Goal: Communication & Community: Answer question/provide support

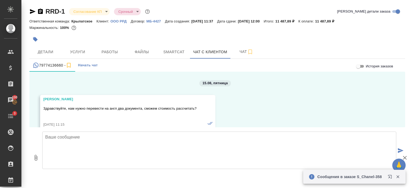
scroll to position [521, 0]
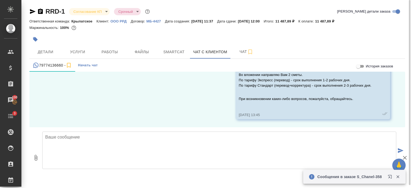
click at [110, 152] on textarea at bounding box center [219, 150] width 354 height 37
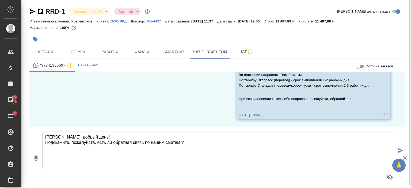
type textarea "[PERSON_NAME], добрый день! Подскажите, пожалуйста, есть ли обратная связь по н…"
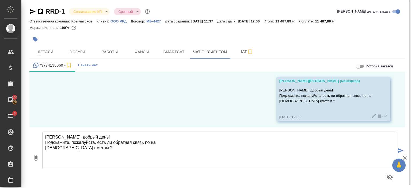
scroll to position [597, 0]
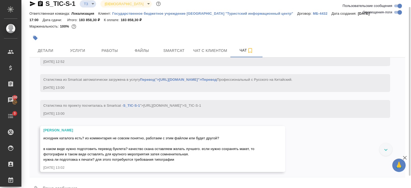
scroll to position [113, 0]
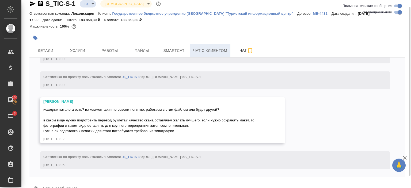
click at [215, 54] on button "Чат с клиентом" at bounding box center [210, 50] width 40 height 13
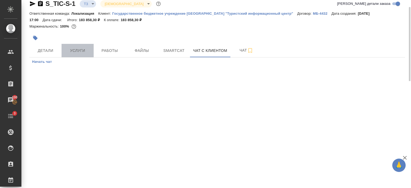
click at [79, 47] on button "Услуги" at bounding box center [78, 50] width 32 height 13
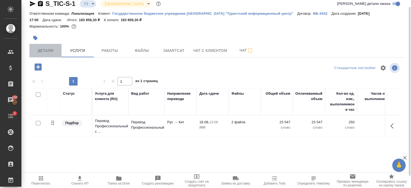
click at [50, 53] on span "Детали" at bounding box center [46, 50] width 26 height 7
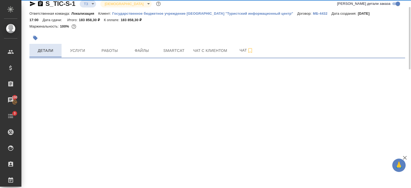
select select "RU"
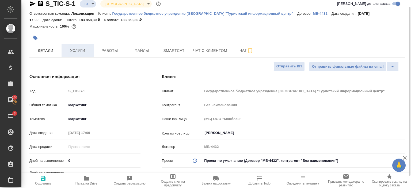
type textarea "x"
click at [150, 12] on p "Государственное бюджетное учреждение Самарской области "Туристский информационн…" at bounding box center [204, 14] width 185 height 4
type textarea "x"
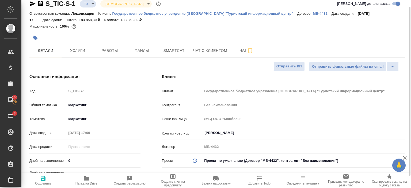
type textarea "x"
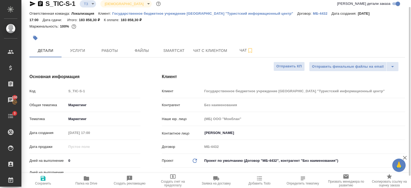
type textarea "x"
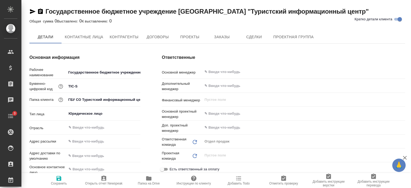
type input "(МБ) ООО "Монблан""
type textarea "x"
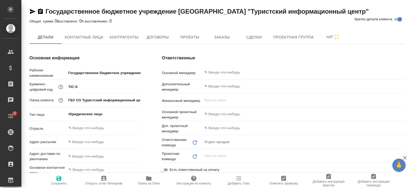
type textarea "x"
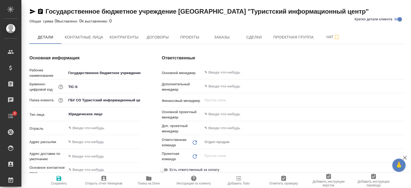
type textarea "x"
click at [81, 33] on button "Контактные лица" at bounding box center [84, 37] width 45 height 13
select select "RU"
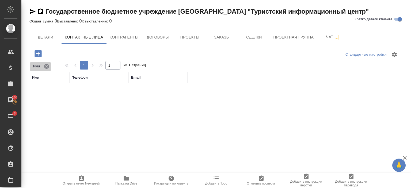
click at [46, 67] on icon at bounding box center [46, 66] width 5 height 5
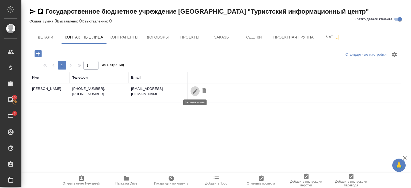
click at [192, 91] on icon "button" at bounding box center [195, 91] width 6 height 6
type input "Мехдиева Сабина Мурватовна"
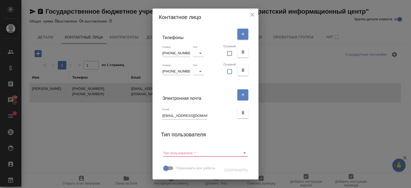
scroll to position [117, 0]
drag, startPoint x: 162, startPoint y: 108, endPoint x: 202, endPoint y: 106, distance: 40.5
click at [202, 112] on input "office@tic-samara.ru" at bounding box center [184, 115] width 45 height 7
click at [254, 14] on icon "close" at bounding box center [253, 15] width 4 height 4
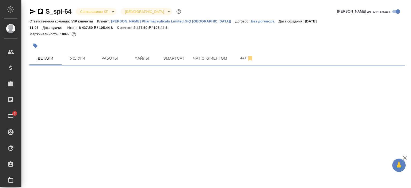
select select "RU"
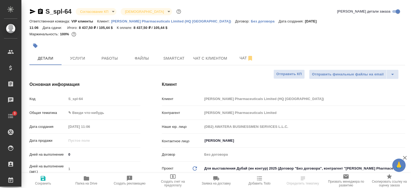
type textarea "x"
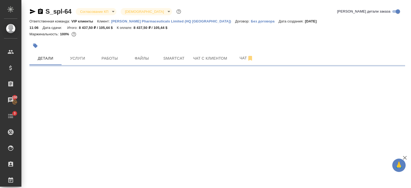
select select "RU"
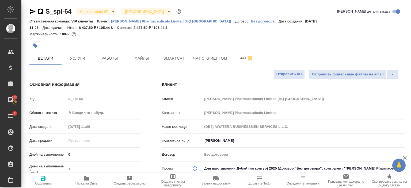
type textarea "x"
